Goal: Task Accomplishment & Management: Complete application form

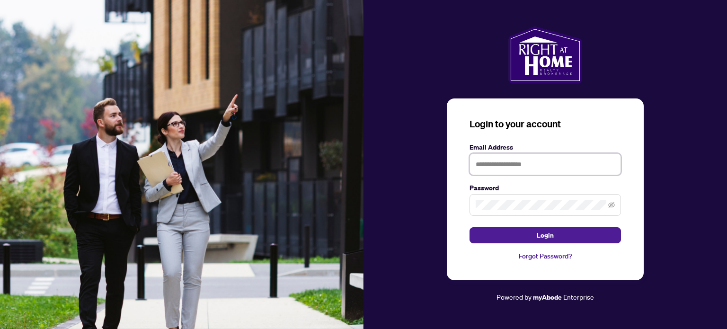
type input "**********"
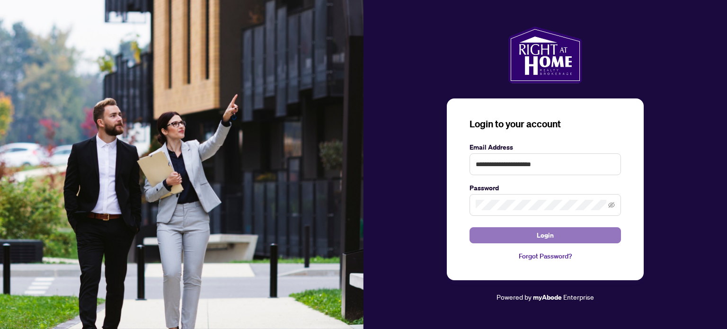
click at [563, 237] on button "Login" at bounding box center [545, 235] width 151 height 16
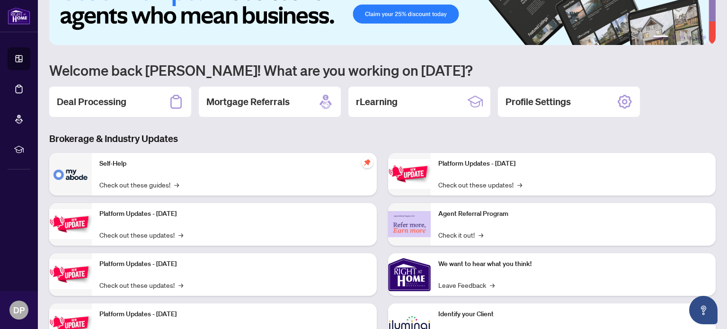
scroll to position [80, 0]
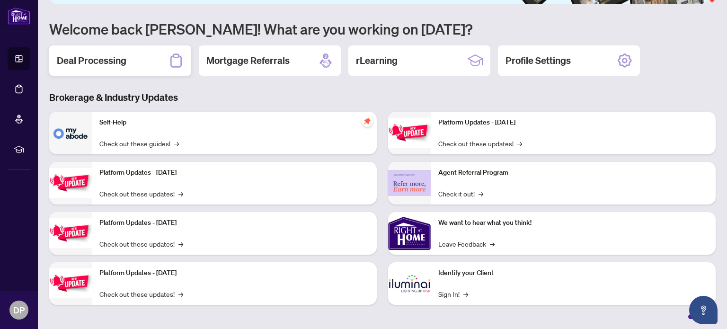
click at [108, 63] on h2 "Deal Processing" at bounding box center [92, 60] width 70 height 13
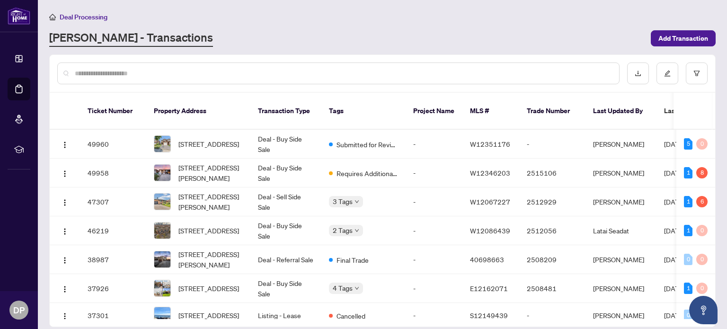
click at [267, 159] on td "Deal - Buy Side Sale" at bounding box center [285, 173] width 71 height 29
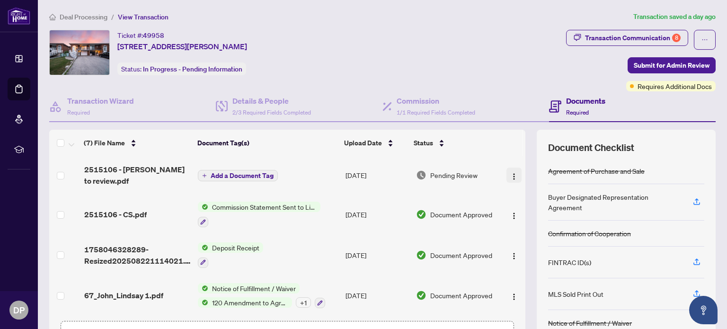
click at [510, 174] on img "button" at bounding box center [514, 177] width 8 height 8
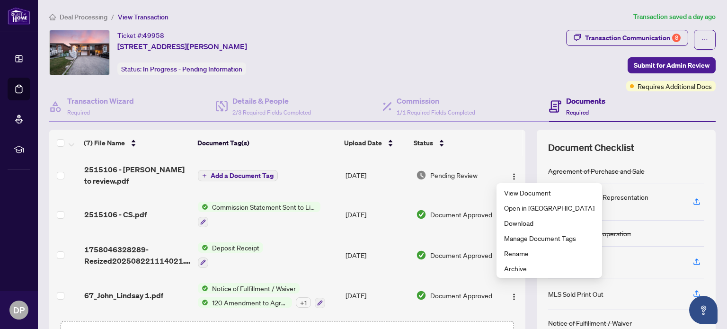
click at [257, 172] on span "Add a Document Tag" at bounding box center [242, 175] width 63 height 7
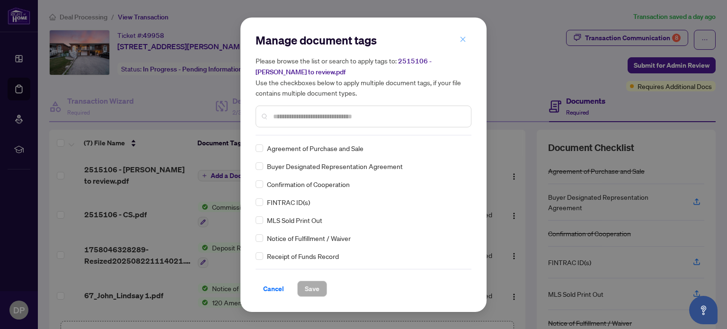
click at [464, 35] on span "button" at bounding box center [463, 39] width 7 height 15
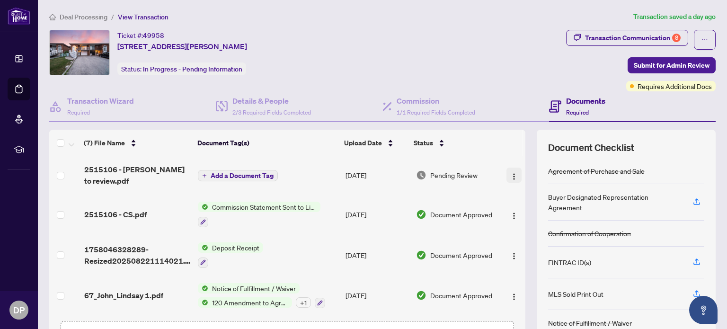
click at [510, 175] on img "button" at bounding box center [514, 177] width 8 height 8
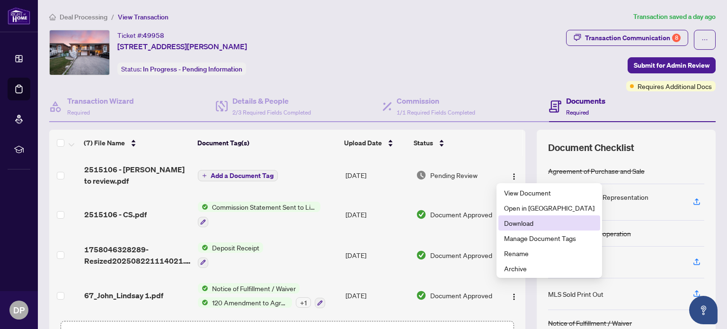
click at [526, 223] on span "Download" at bounding box center [549, 223] width 90 height 10
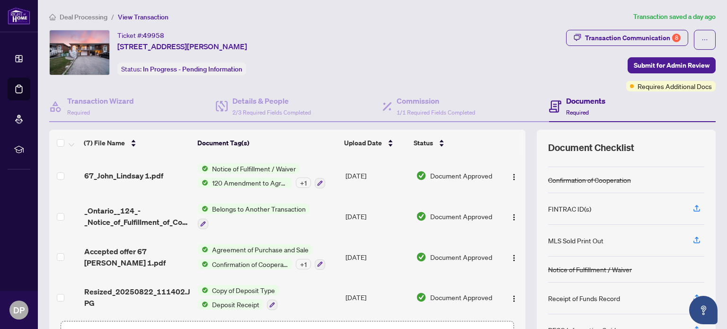
scroll to position [66, 0]
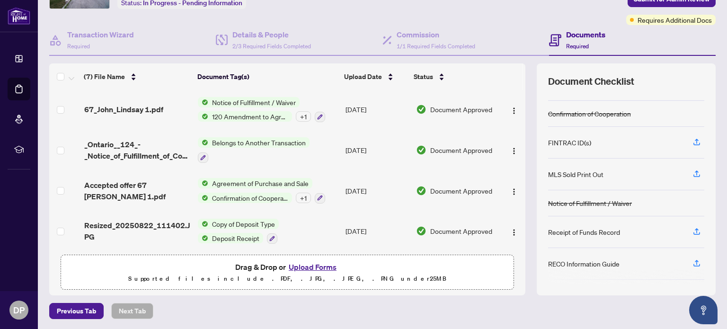
click at [312, 266] on button "Upload Forms" at bounding box center [312, 267] width 53 height 12
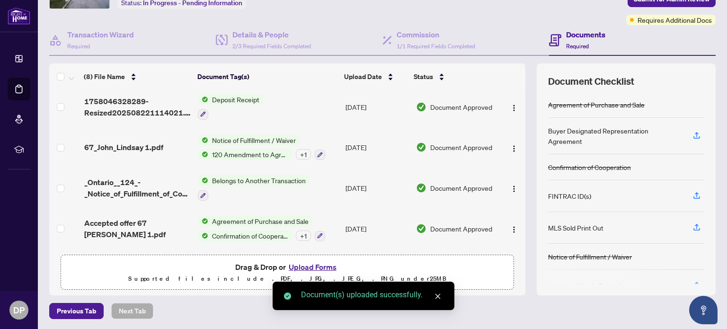
scroll to position [0, 0]
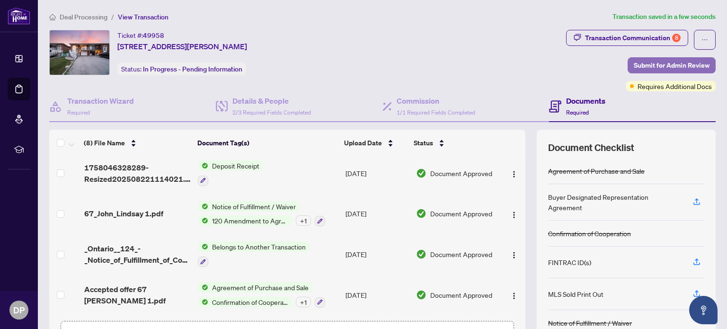
click at [657, 62] on span "Submit for Admin Review" at bounding box center [672, 65] width 76 height 15
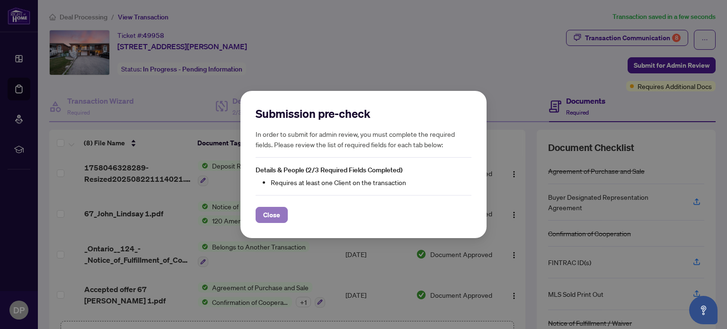
click at [275, 216] on span "Close" at bounding box center [271, 214] width 17 height 15
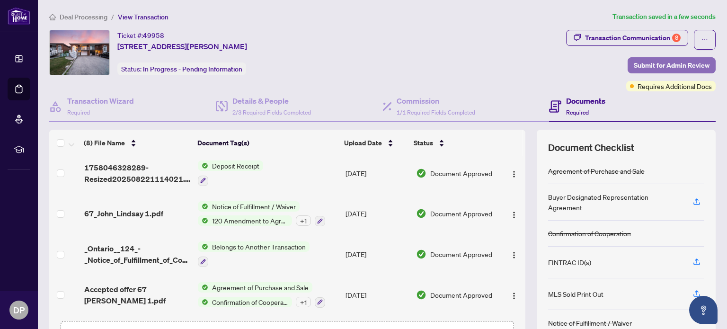
click at [648, 63] on span "Submit for Admin Review" at bounding box center [672, 65] width 76 height 15
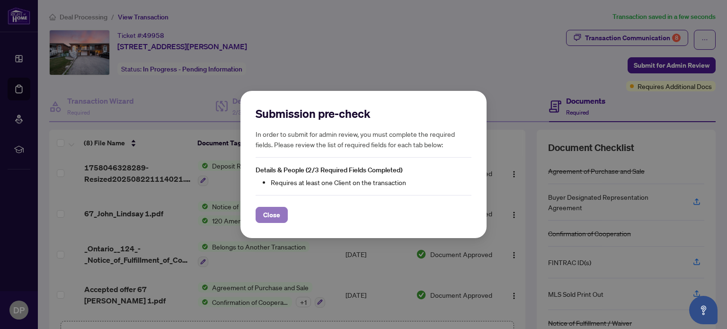
click at [277, 218] on span "Close" at bounding box center [271, 214] width 17 height 15
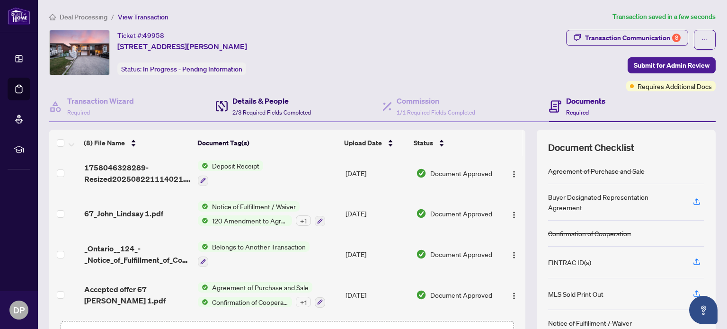
click at [257, 97] on h4 "Details & People" at bounding box center [271, 100] width 79 height 11
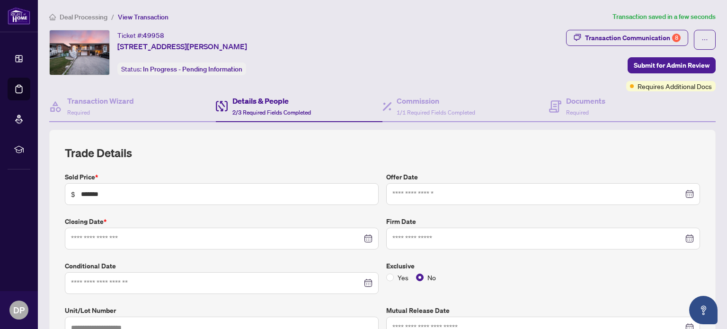
type input "**********"
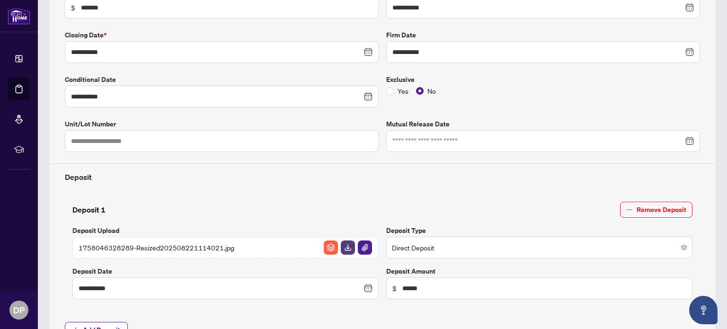
scroll to position [199, 0]
